Goal: Task Accomplishment & Management: Manage account settings

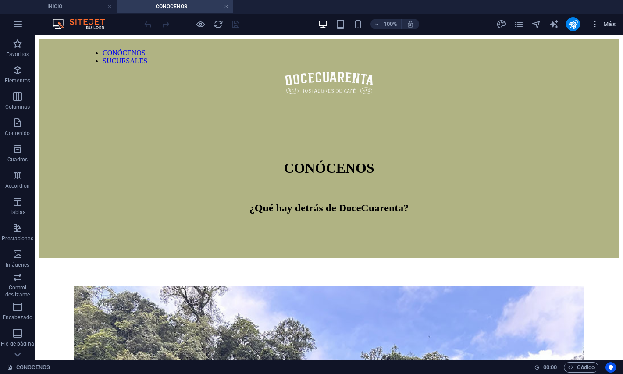
click at [600, 30] on button "Más" at bounding box center [603, 24] width 32 height 14
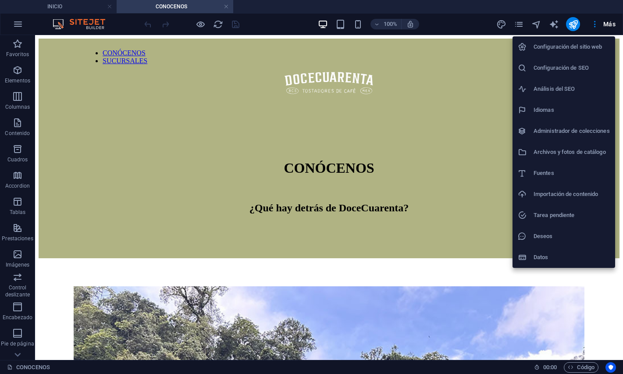
click at [564, 70] on h6 "Configuración de SEO" at bounding box center [571, 68] width 76 height 11
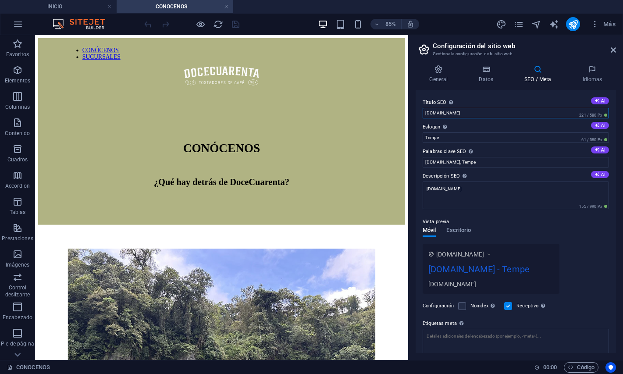
drag, startPoint x: 436, startPoint y: 114, endPoint x: 414, endPoint y: 114, distance: 21.5
click at [422, 114] on input "[DOMAIN_NAME]" at bounding box center [515, 113] width 186 height 11
type input "[DOMAIN_NAME]"
click at [433, 138] on input "Tempe" at bounding box center [515, 137] width 186 height 11
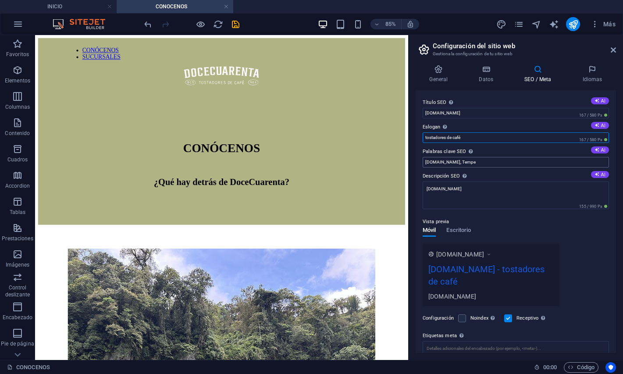
type input "tostadores de café"
drag, startPoint x: 496, startPoint y: 163, endPoint x: 404, endPoint y: 160, distance: 92.0
click at [422, 160] on input "[DOMAIN_NAME], Tempe" at bounding box center [515, 162] width 186 height 11
drag, startPoint x: 442, startPoint y: 161, endPoint x: 400, endPoint y: 159, distance: 42.1
click at [422, 159] on input "café," at bounding box center [515, 162] width 186 height 11
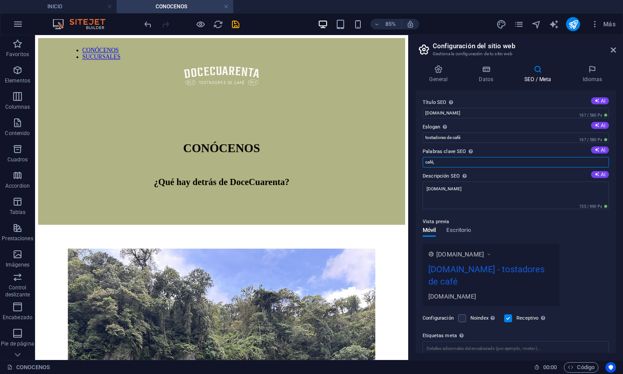
paste input "de especialidad,tostadores de café,café recién tostado,cafetería de especialida…"
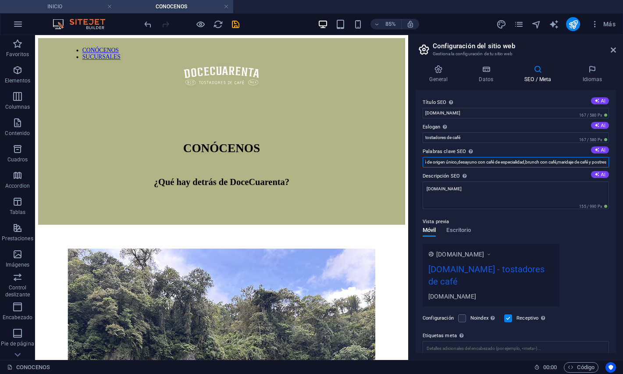
type input "café de especialidad,tostadores de café,café recién tostado,cafetería de especi…"
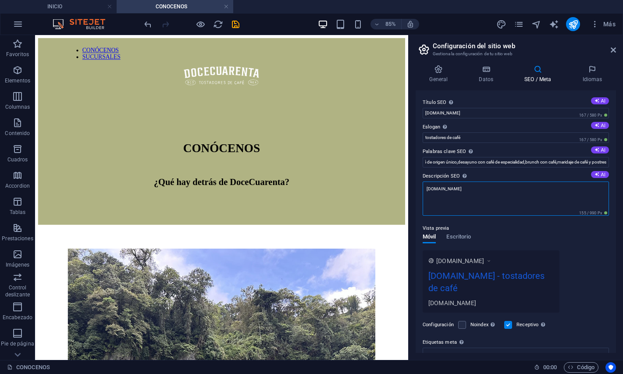
drag, startPoint x: 477, startPoint y: 193, endPoint x: 412, endPoint y: 197, distance: 65.4
click at [422, 197] on textarea "[DOMAIN_NAME]" at bounding box center [515, 198] width 186 height 34
paste textarea "DoceCuarenta Café de Especialidad es una empresa familiar de tostadores de café…"
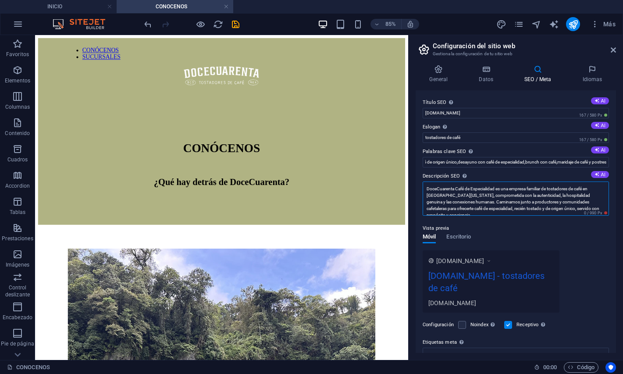
scroll to position [0, 0]
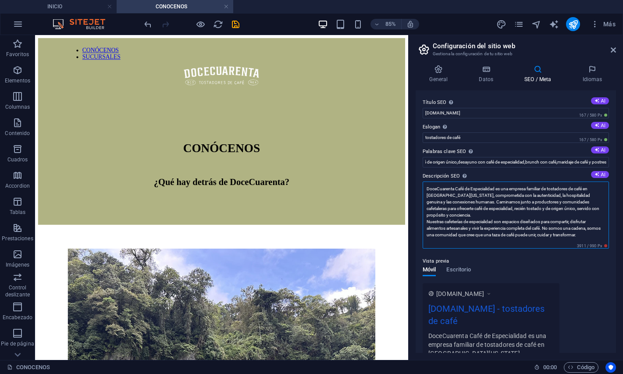
type textarea "DoceCuarenta Café de Especialidad es una empresa familiar de tostadores de café…"
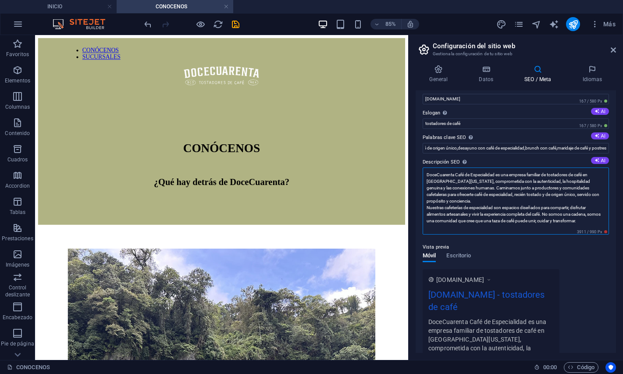
scroll to position [15, 0]
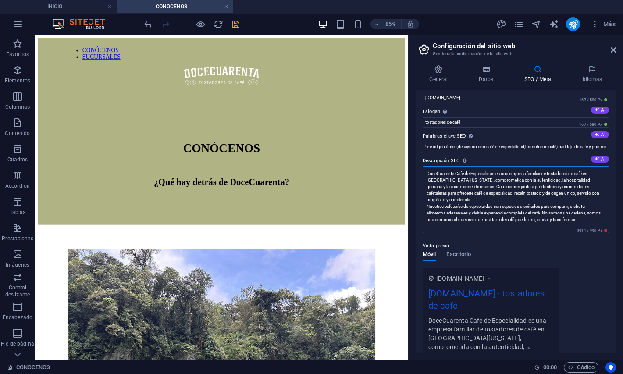
drag, startPoint x: 598, startPoint y: 216, endPoint x: 421, endPoint y: 176, distance: 181.4
click at [422, 176] on textarea "DoceCuarenta Café de Especialidad es una empresa familiar de tostadores de café…" at bounding box center [515, 199] width 186 height 67
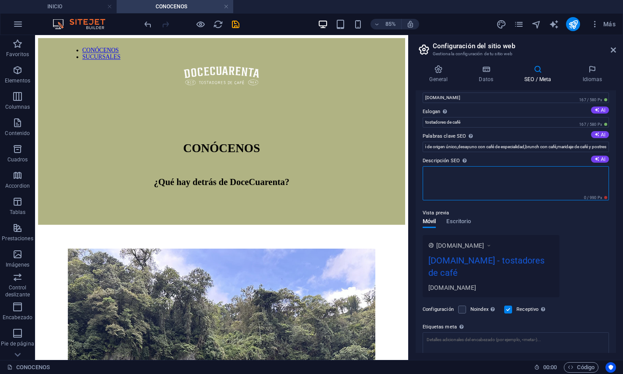
paste textarea "DoceCuarenta Café de Especialidad en [GEOGRAPHIC_DATA][US_STATE] Sur: tostadore…"
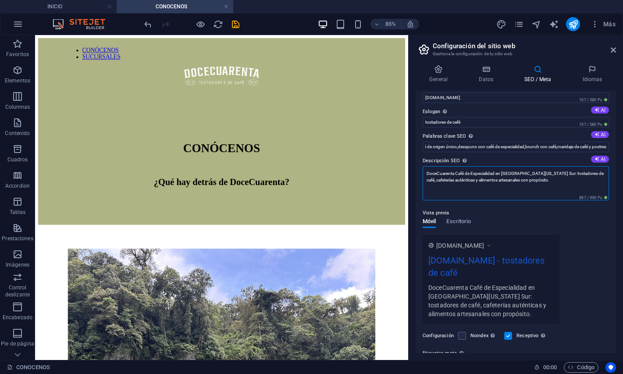
click at [495, 173] on textarea "DoceCuarenta Café de Especialidad en [GEOGRAPHIC_DATA][US_STATE] Sur: tostadore…" at bounding box center [515, 183] width 186 height 34
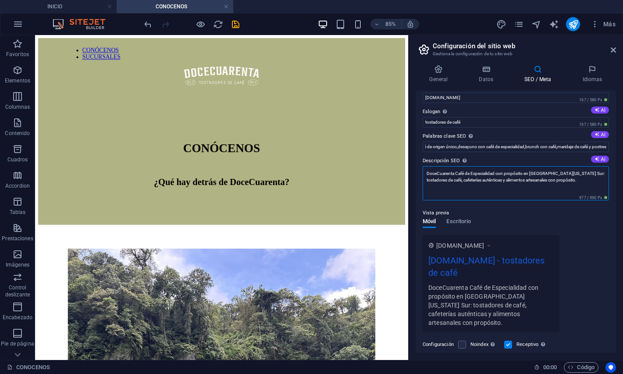
click at [522, 180] on textarea "DoceCuarenta Café de Especialidad con propósito en [GEOGRAPHIC_DATA][US_STATE] …" at bounding box center [515, 183] width 186 height 34
drag, startPoint x: 522, startPoint y: 180, endPoint x: 538, endPoint y: 180, distance: 15.8
click at [538, 180] on textarea "DoceCuarenta Café de Especialidad con propósito en [GEOGRAPHIC_DATA][US_STATE] …" at bounding box center [515, 183] width 186 height 34
click at [553, 188] on textarea "DoceCuarenta Café de Especialidad con propósito en [GEOGRAPHIC_DATA][US_STATE] …" at bounding box center [515, 183] width 186 height 34
click at [568, 177] on textarea "DoceCuarenta Café de Especialidad con propósito en [GEOGRAPHIC_DATA][US_STATE] …" at bounding box center [515, 183] width 186 height 34
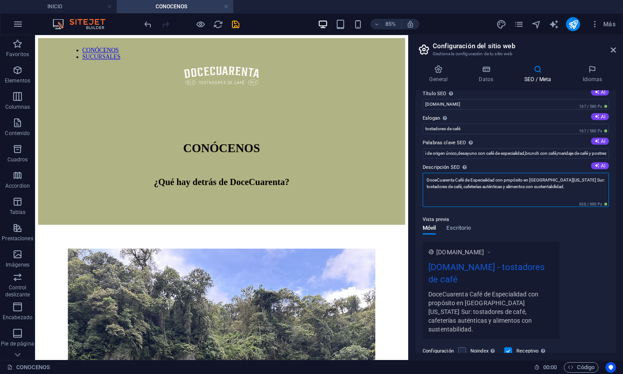
scroll to position [8, 0]
click at [474, 180] on textarea "DoceCuarenta Café de Especialidad con propósito en [GEOGRAPHIC_DATA][US_STATE] …" at bounding box center [515, 190] width 186 height 34
click at [491, 180] on textarea "DoceCuarenta café de especialidad con propósito en [GEOGRAPHIC_DATA][US_STATE] …" at bounding box center [515, 190] width 186 height 34
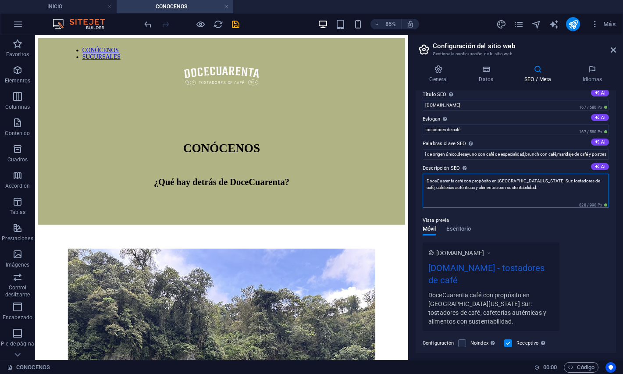
click at [433, 184] on textarea "DoceCuarenta café con propósito en [GEOGRAPHIC_DATA][US_STATE] Sur: tostadores …" at bounding box center [515, 190] width 186 height 34
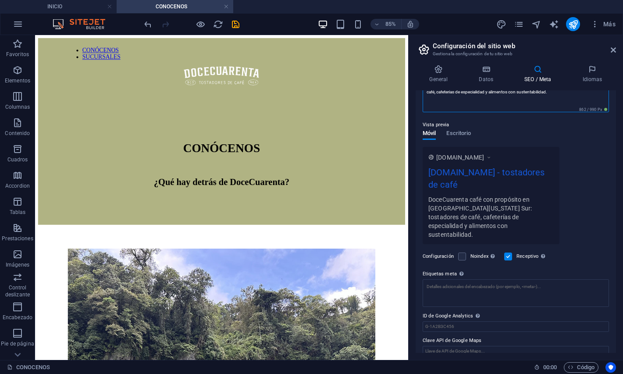
scroll to position [0, 0]
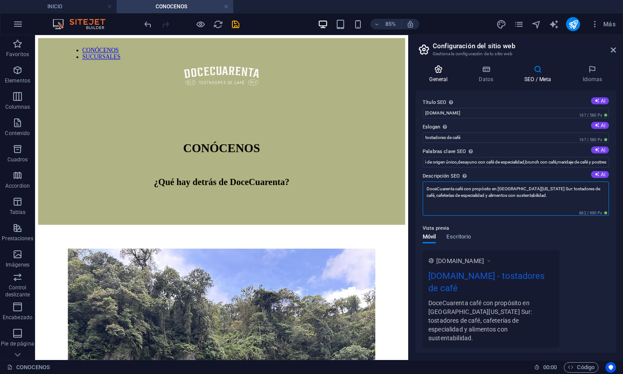
type textarea "DoceCuarenta café con propósito en [GEOGRAPHIC_DATA][US_STATE] Sur: tostadores …"
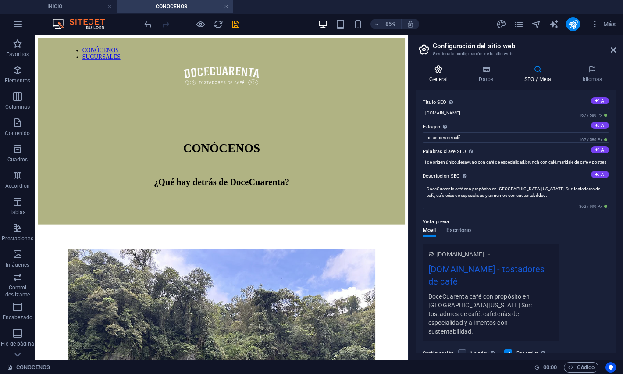
click at [441, 73] on icon at bounding box center [438, 69] width 46 height 9
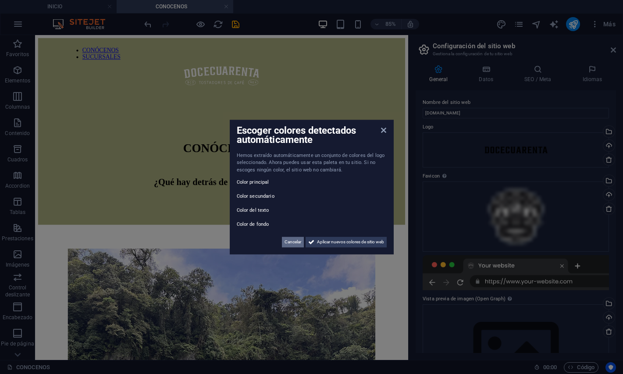
click at [289, 244] on span "Cancelar" at bounding box center [292, 242] width 17 height 11
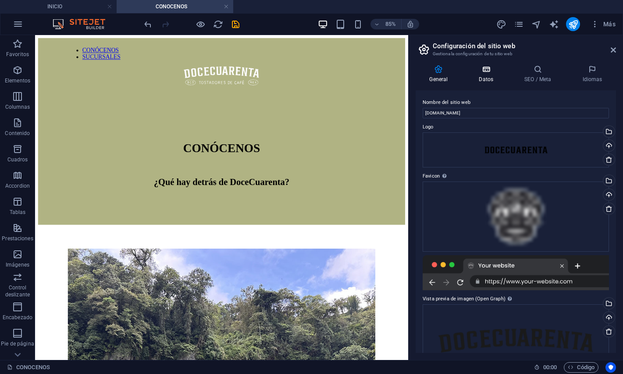
click at [488, 79] on h4 "Datos" at bounding box center [488, 74] width 46 height 18
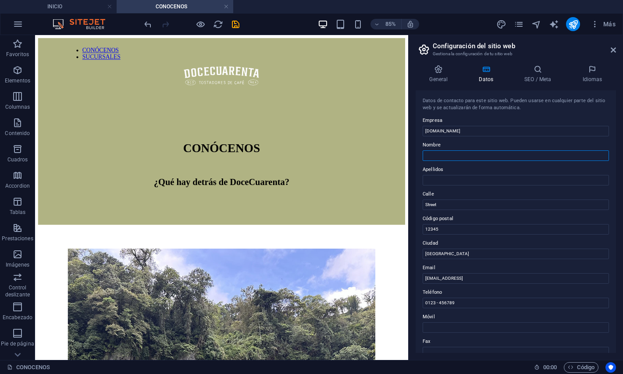
click at [450, 154] on input "Nombre" at bounding box center [515, 155] width 186 height 11
type input "DOCECUARENTA"
type input "TOSTADORES DE CAFÉ"
click at [446, 203] on input "Street" at bounding box center [515, 204] width 186 height 11
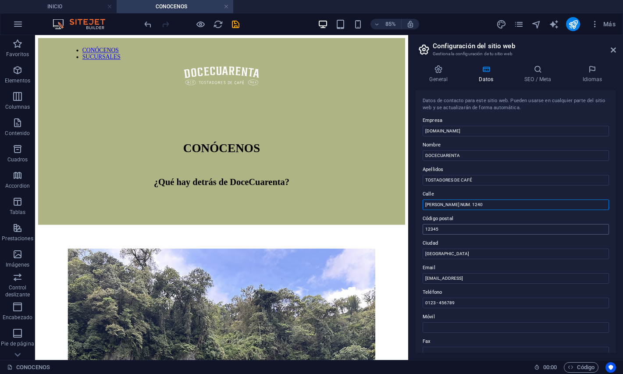
type input "[PERSON_NAME] NUM. 1240"
drag, startPoint x: 453, startPoint y: 232, endPoint x: 403, endPoint y: 234, distance: 50.8
click at [422, 234] on input "12345" at bounding box center [515, 229] width 186 height 11
type input "23000"
type input "LA PAZ BCS"
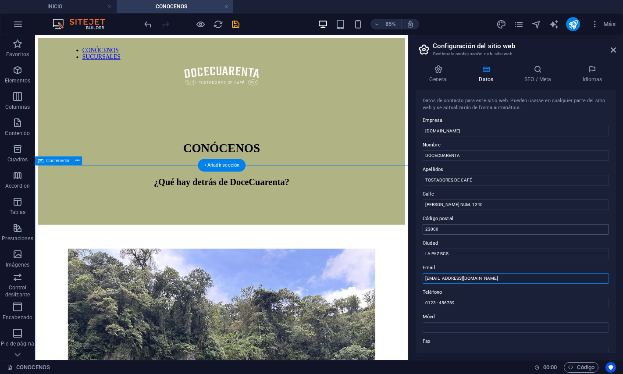
type input "[EMAIL_ADDRESS][DOMAIN_NAME]"
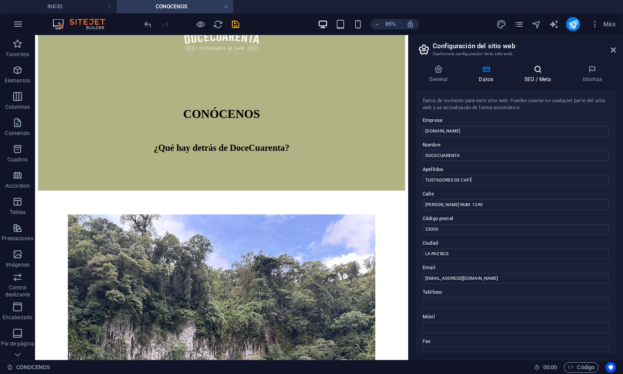
click at [535, 73] on icon at bounding box center [537, 69] width 54 height 9
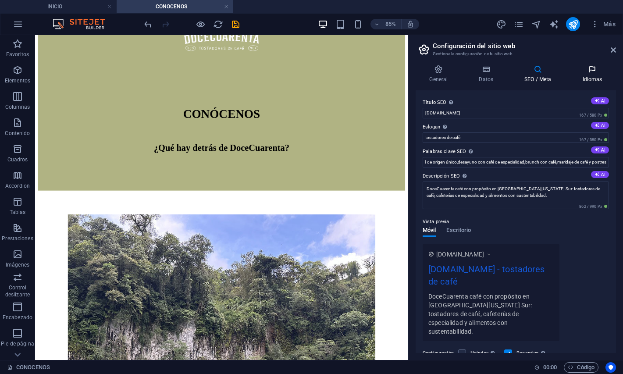
click at [585, 79] on h4 "Idiomas" at bounding box center [591, 74] width 47 height 18
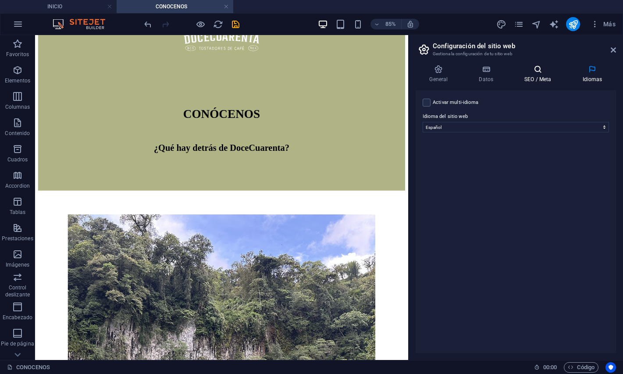
click at [533, 72] on icon at bounding box center [537, 69] width 54 height 9
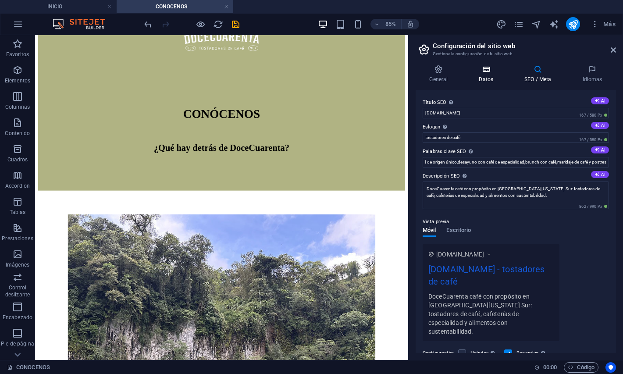
click at [487, 70] on icon at bounding box center [486, 69] width 42 height 9
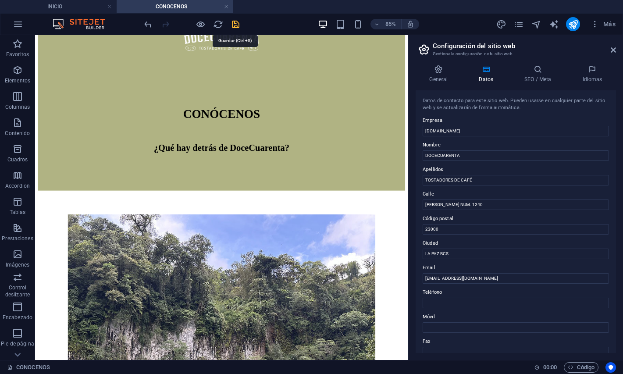
click at [237, 24] on icon "save" at bounding box center [235, 24] width 10 height 10
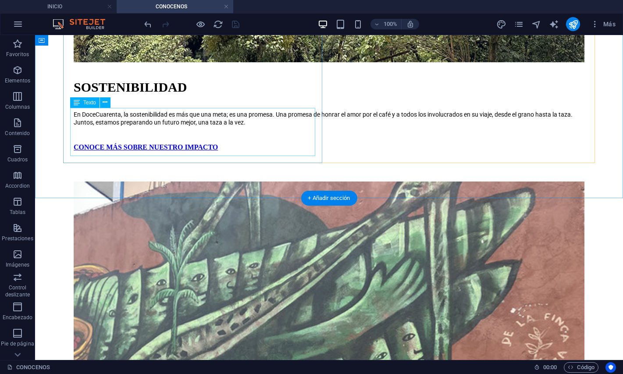
scroll to position [795, 0]
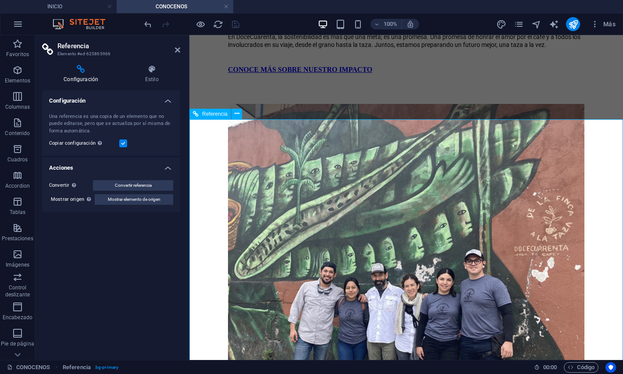
scroll to position [697, 0]
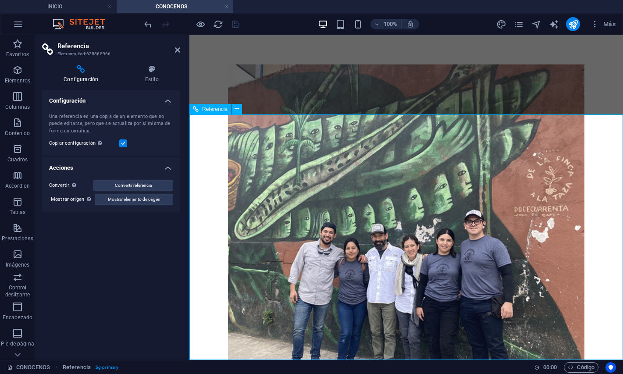
click at [178, 52] on icon at bounding box center [177, 49] width 5 height 7
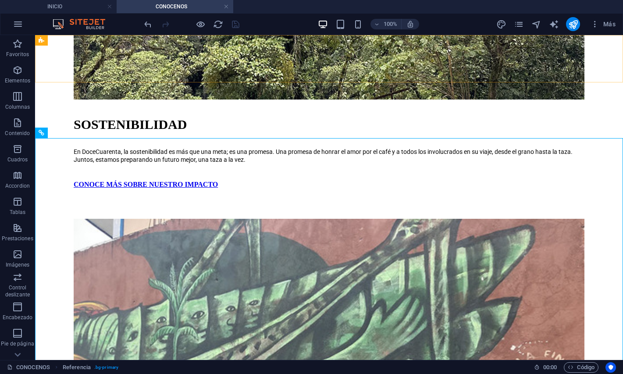
scroll to position [795, 0]
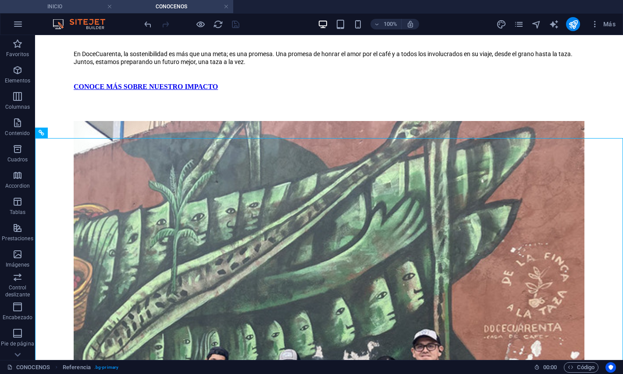
click at [66, 9] on h4 "INICIO" at bounding box center [58, 7] width 117 height 10
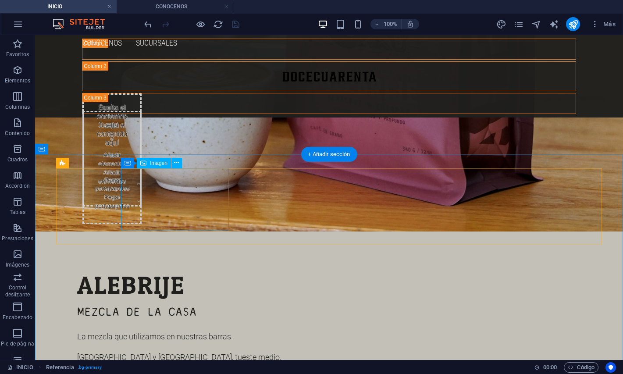
scroll to position [2267, 0]
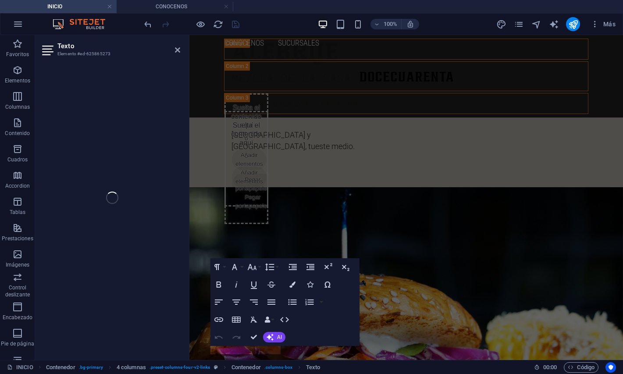
scroll to position [2199, 0]
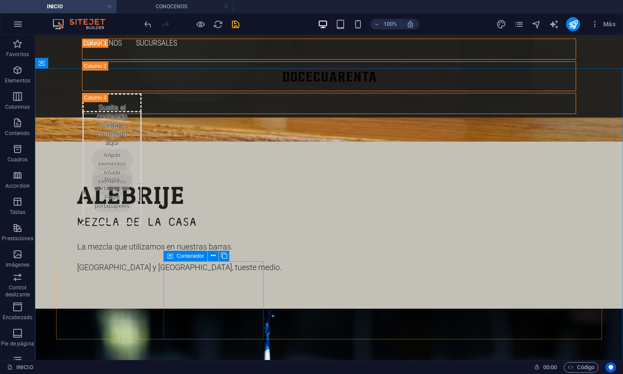
click at [193, 258] on span "Contenedor" at bounding box center [191, 255] width 28 height 5
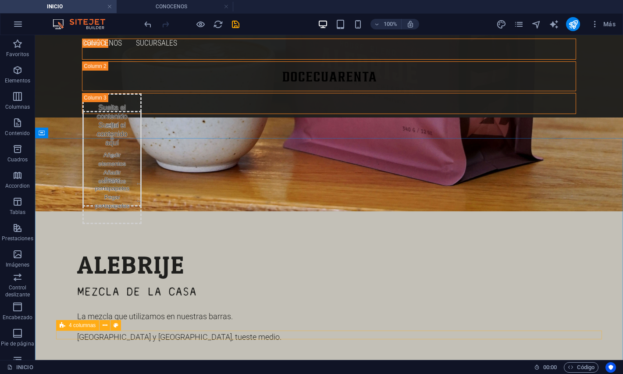
click at [88, 325] on span "4 columnas" at bounding box center [82, 324] width 27 height 5
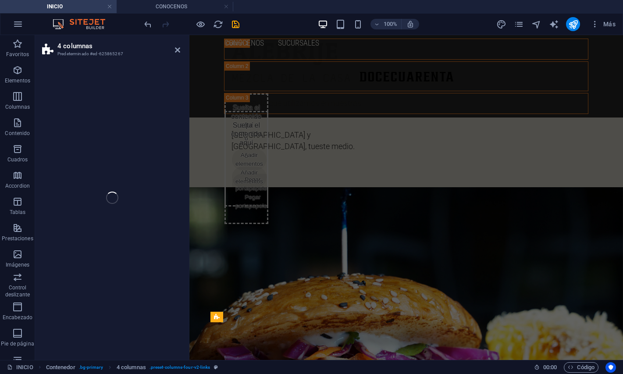
select select "%"
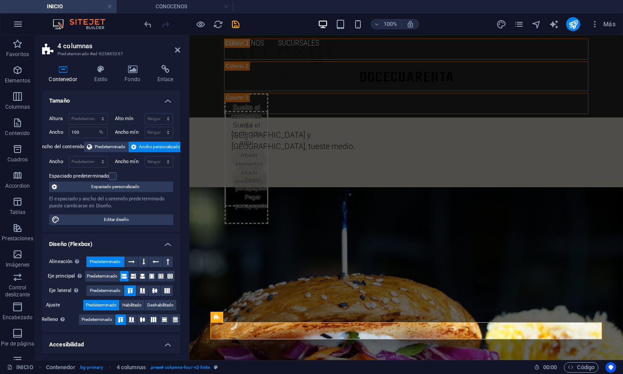
scroll to position [2223, 0]
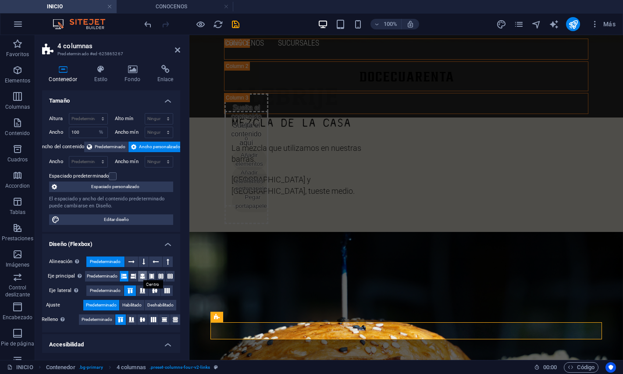
click at [143, 278] on icon at bounding box center [142, 276] width 5 height 11
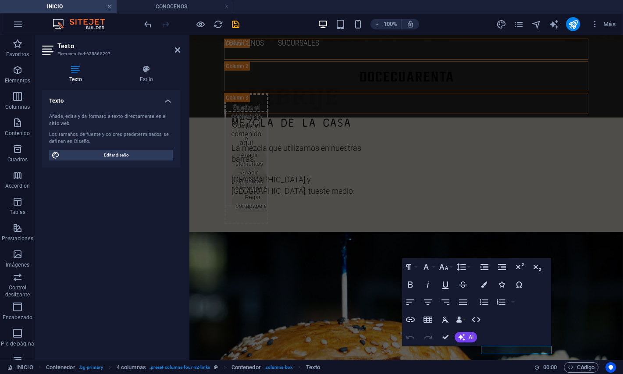
scroll to position [2199, 0]
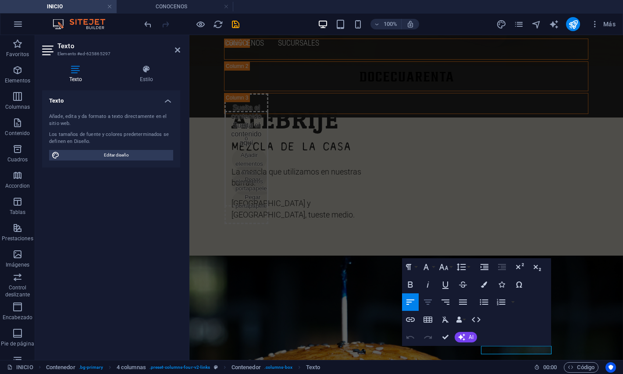
click at [427, 299] on icon "button" at bounding box center [427, 302] width 11 height 11
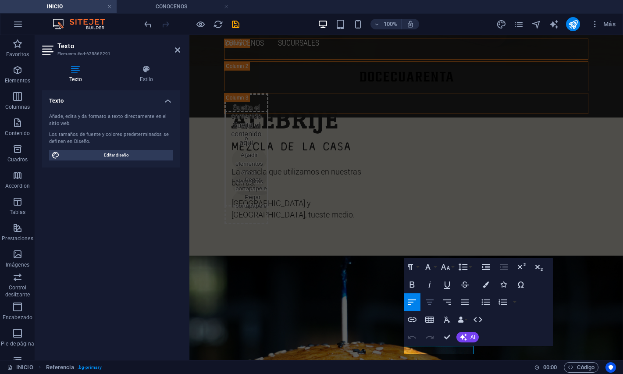
click at [431, 306] on icon "button" at bounding box center [429, 302] width 11 height 11
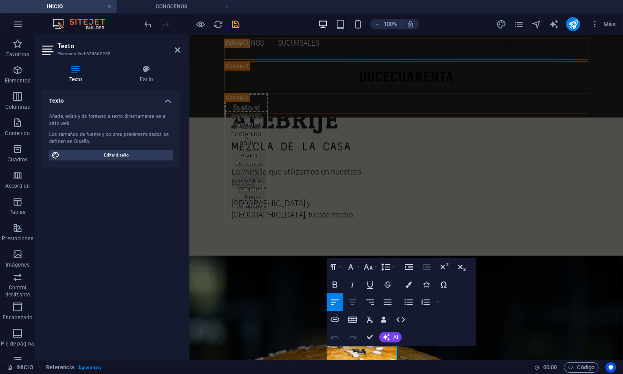
click at [354, 302] on icon "button" at bounding box center [352, 301] width 8 height 5
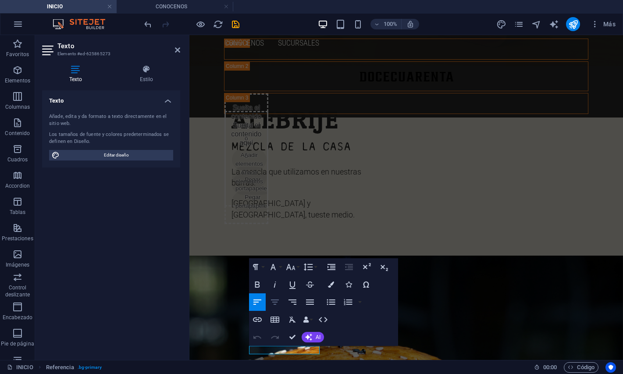
click at [272, 306] on icon "button" at bounding box center [274, 302] width 11 height 11
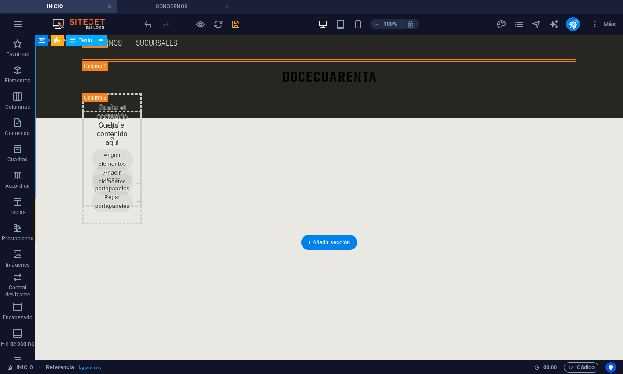
scroll to position [0, 0]
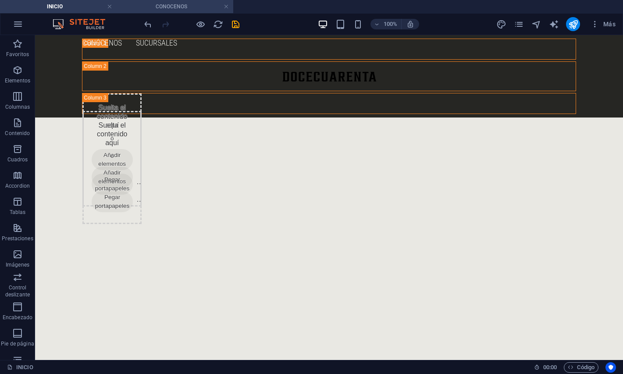
click at [164, 11] on h4 "CONOCENOS" at bounding box center [175, 7] width 117 height 10
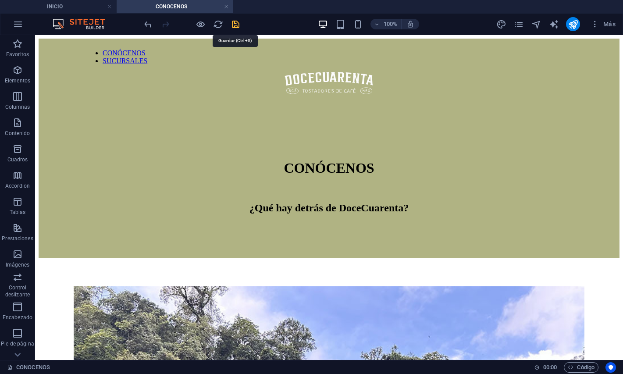
click at [235, 23] on icon "save" at bounding box center [235, 24] width 10 height 10
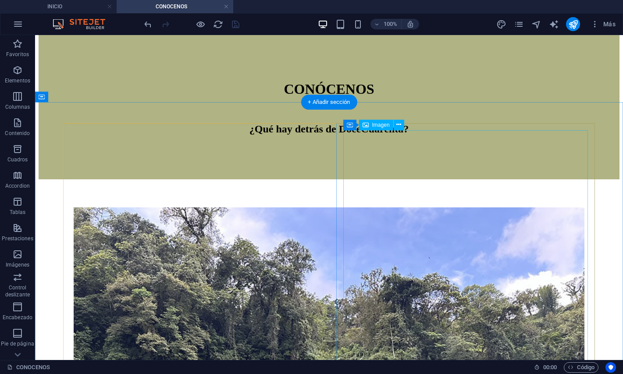
scroll to position [81, 0]
